Goal: Task Accomplishment & Management: Use online tool/utility

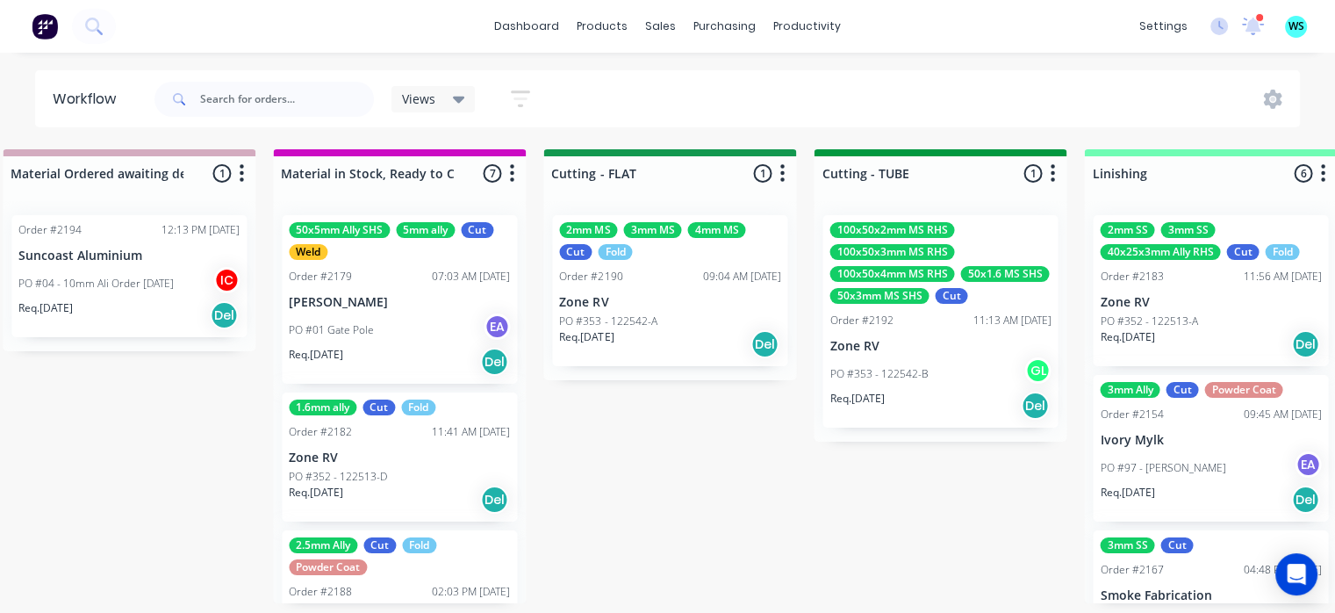
scroll to position [0, 2834]
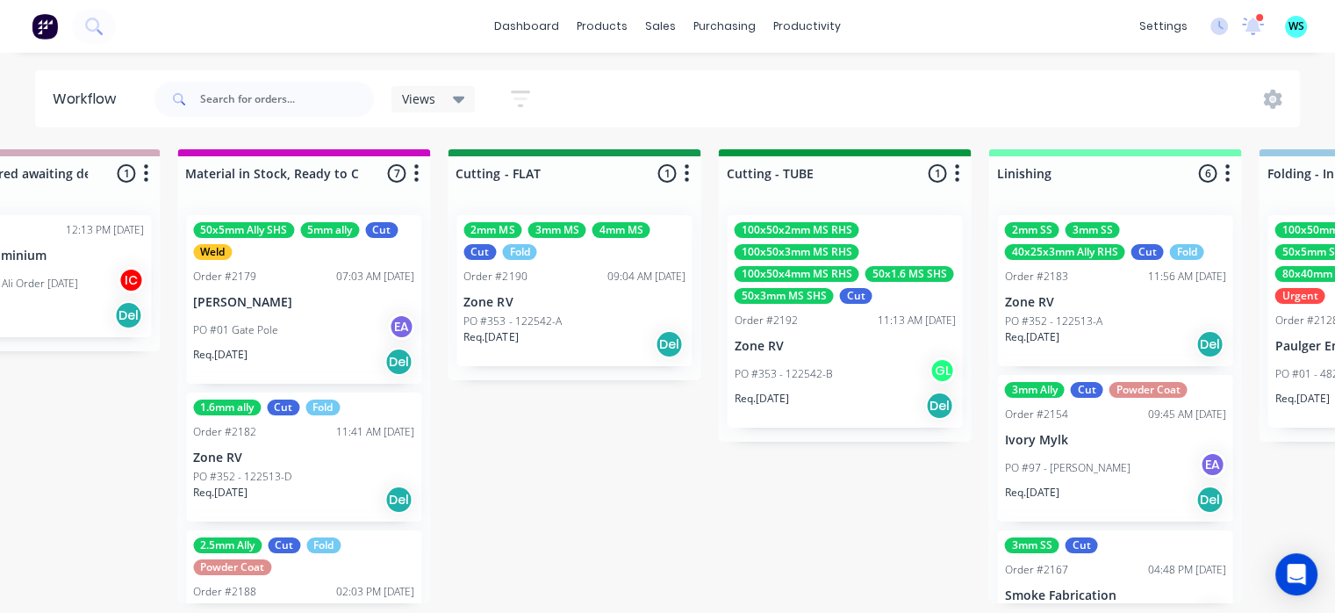
click at [599, 292] on div "2mm MS 3mm MS 4mm MS Cut Fold Order #2190 09:04 AM [DATE] Zone RV PO #353 - 122…" at bounding box center [573, 290] width 235 height 151
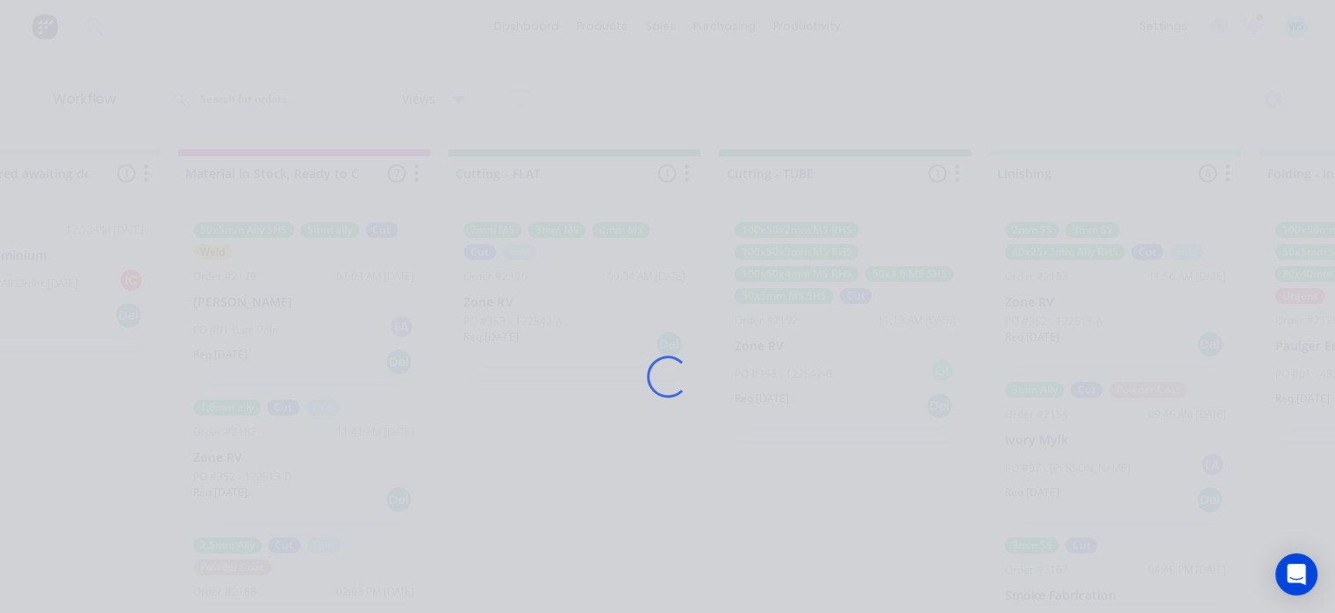
scroll to position [0, 0]
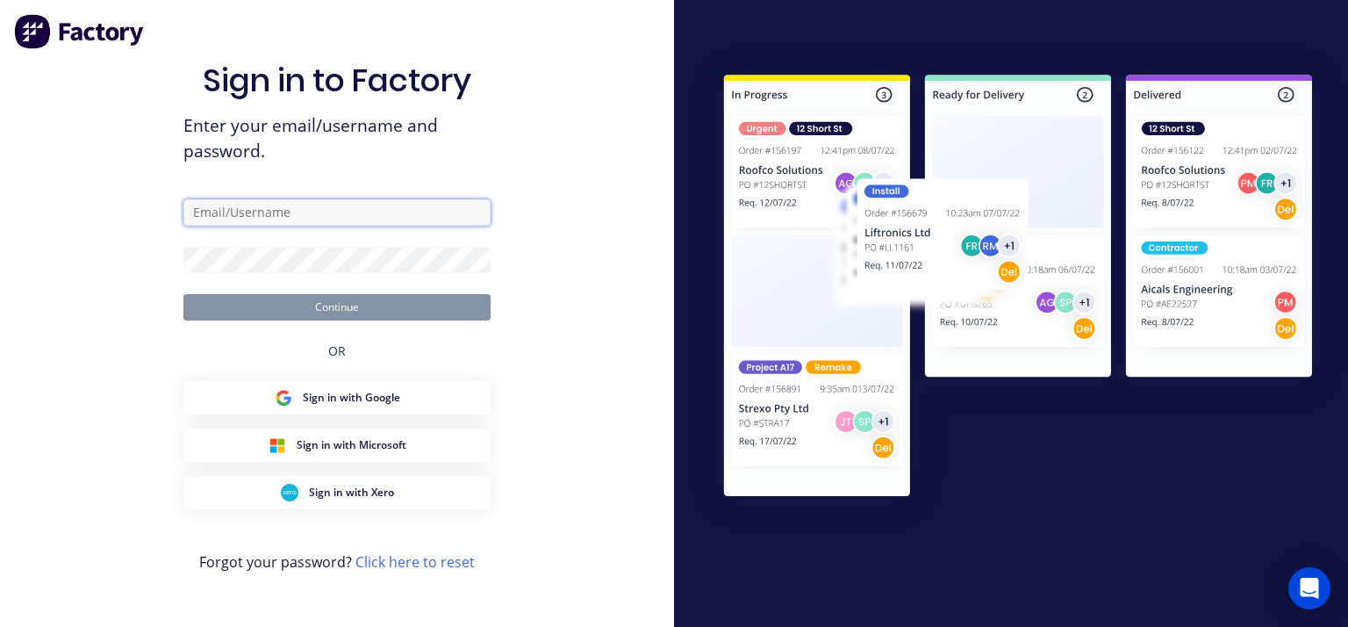
type input "[EMAIL_ADDRESS][DOMAIN_NAME]"
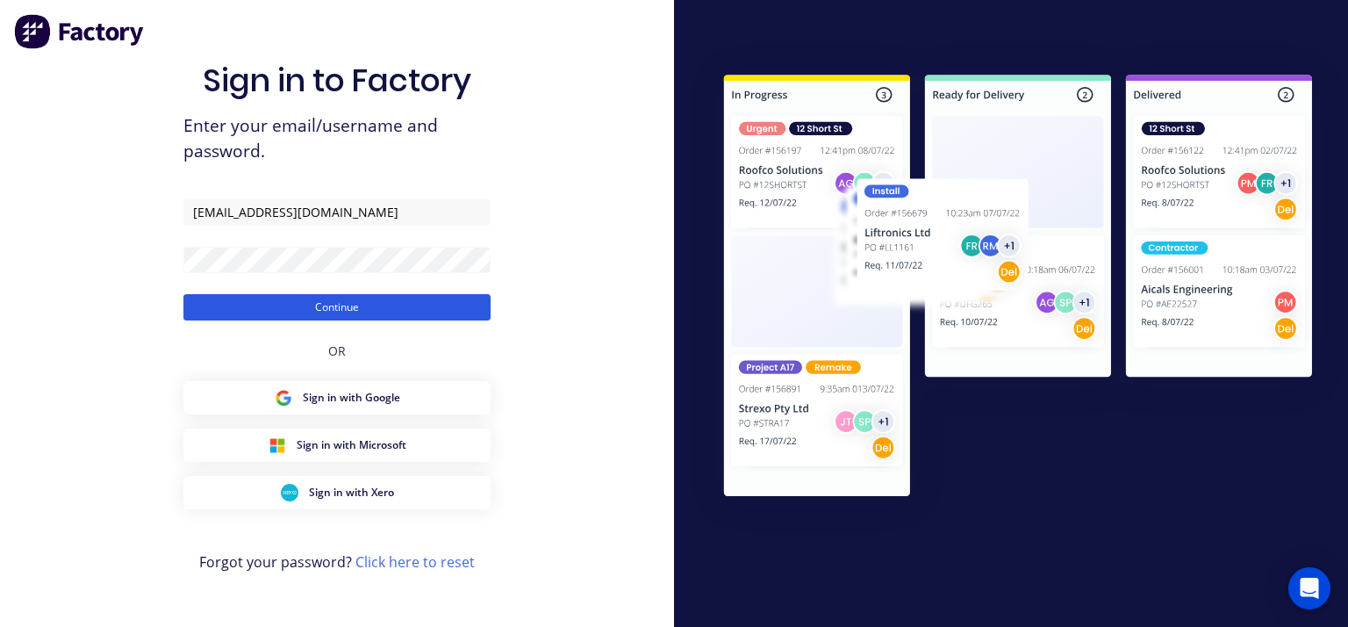
click at [199, 308] on button "Continue" at bounding box center [336, 307] width 307 height 26
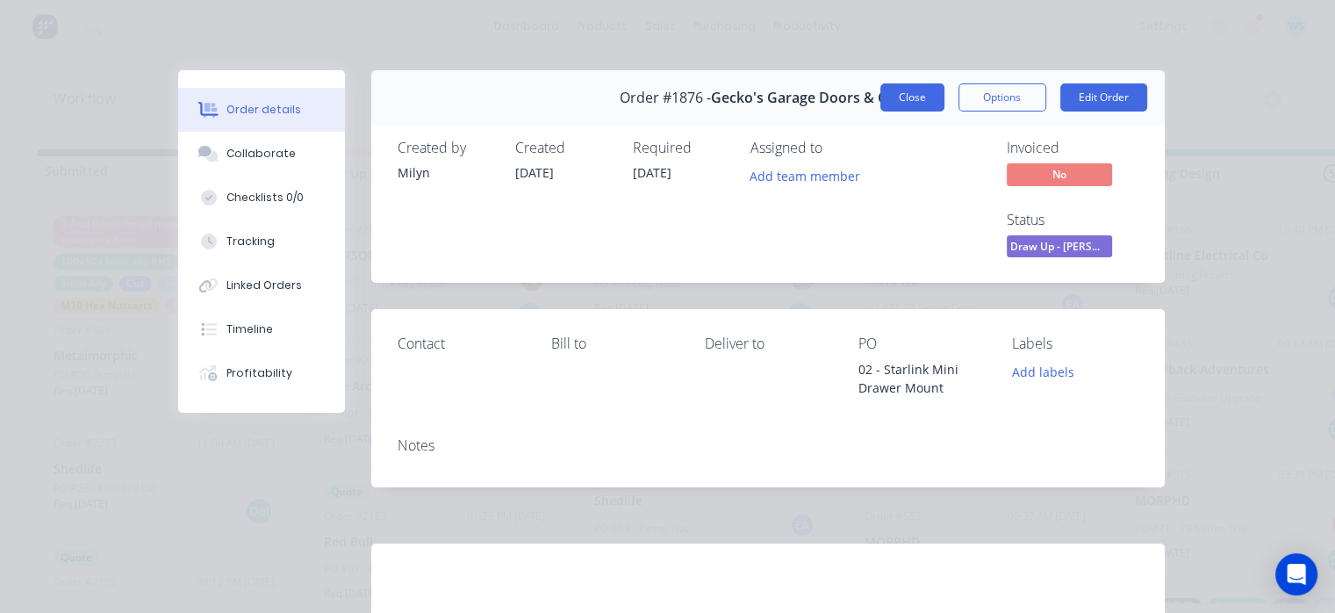
click at [888, 100] on button "Close" at bounding box center [912, 97] width 64 height 28
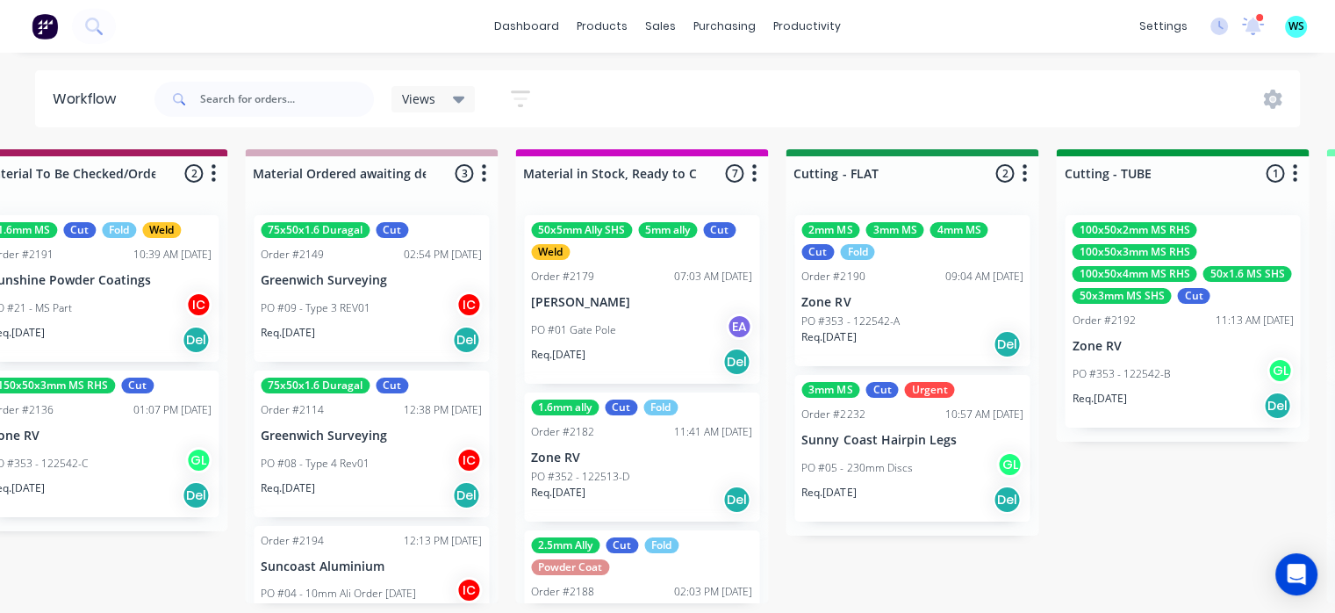
scroll to position [0, 2526]
